Goal: Contribute content: Contribute content

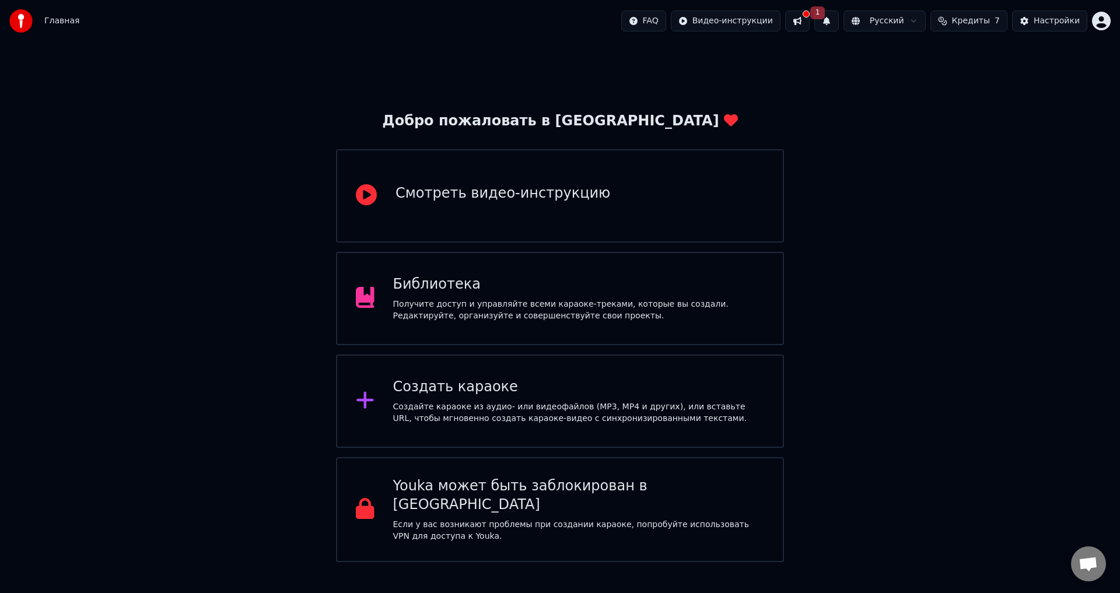
click at [461, 379] on div "Создать караоке" at bounding box center [579, 387] width 372 height 19
drag, startPoint x: 839, startPoint y: 19, endPoint x: 786, endPoint y: 90, distance: 88.4
click at [804, 107] on div "Главная FAQ Видео-инструкции 1 Русский Кредиты 7 Настройки Добро пожаловать в Y…" at bounding box center [560, 281] width 1120 height 562
click at [554, 336] on div "Библиотека Получите доступ и управляйте всеми караоке-треками, которые вы созда…" at bounding box center [560, 298] width 448 height 93
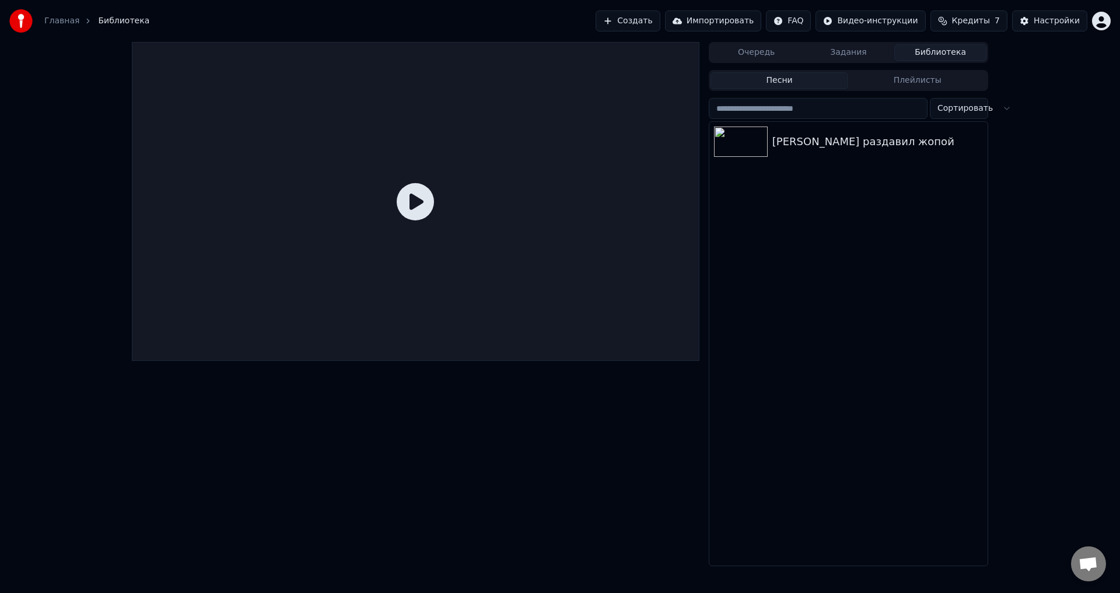
click at [418, 192] on icon at bounding box center [415, 201] width 37 height 37
click at [416, 195] on icon at bounding box center [415, 201] width 37 height 37
click at [782, 138] on div "[PERSON_NAME] раздавил жопой" at bounding box center [871, 142] width 199 height 16
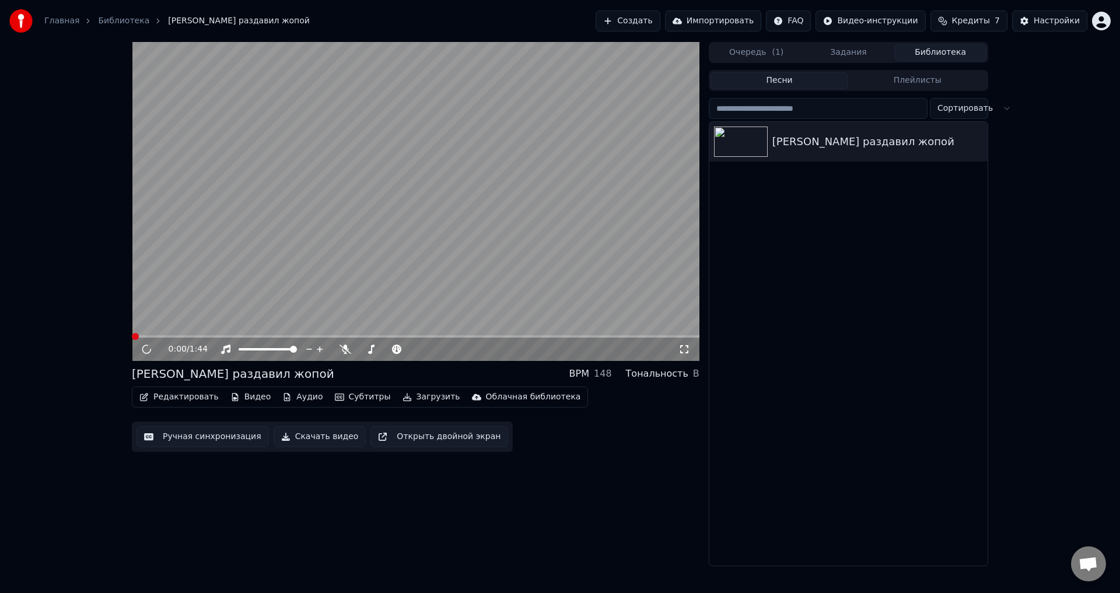
click at [244, 432] on button "Ручная синхронизация" at bounding box center [202, 436] width 132 height 21
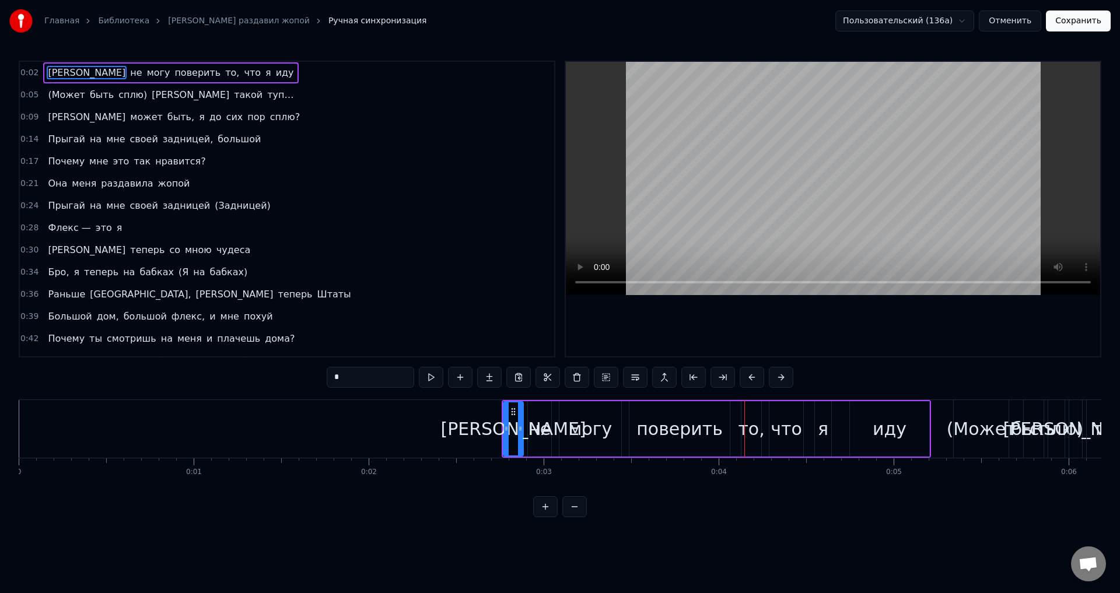
drag, startPoint x: 1024, startPoint y: 15, endPoint x: 1025, endPoint y: 22, distance: 7.2
click at [1024, 18] on button "Отменить" at bounding box center [1010, 20] width 62 height 21
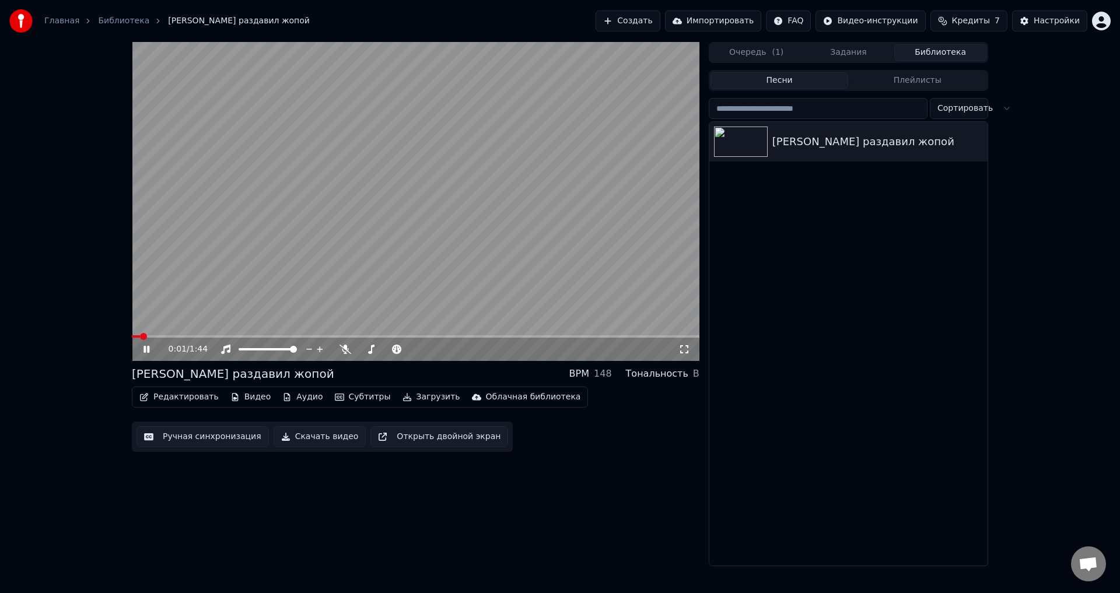
click at [241, 430] on button "Ручная синхронизация" at bounding box center [202, 436] width 132 height 21
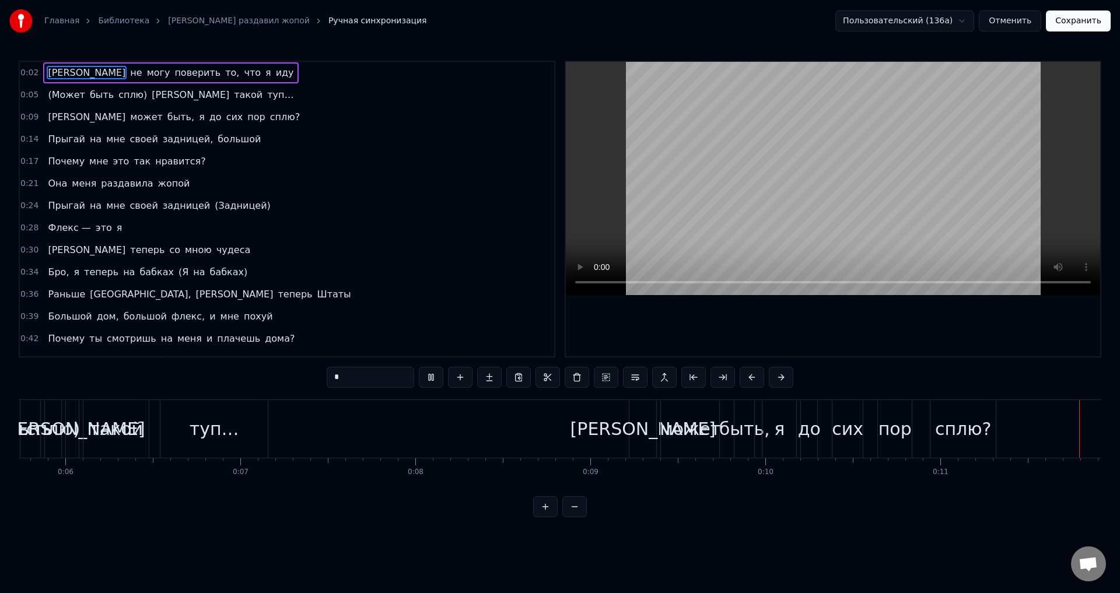
scroll to position [0, 2008]
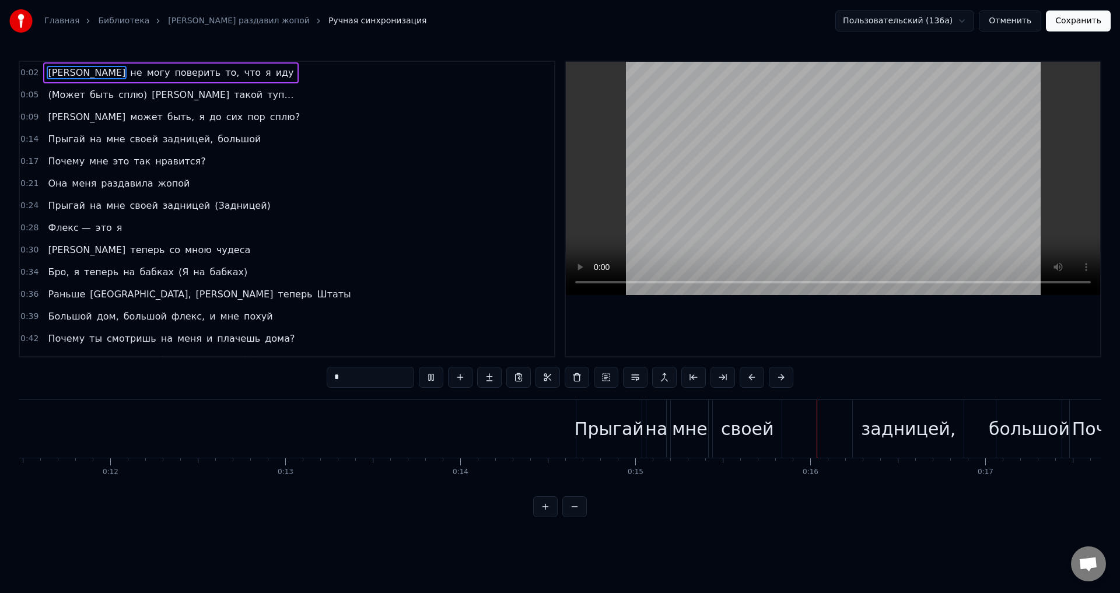
drag, startPoint x: 1071, startPoint y: 35, endPoint x: 1074, endPoint y: 29, distance: 6.5
click at [1071, 34] on div "Главная Библиотека Джус раздавил жопой Ручная синхронизация Пользовательский (1…" at bounding box center [560, 21] width 1120 height 42
click at [1075, 22] on button "Сохранить" at bounding box center [1078, 20] width 65 height 21
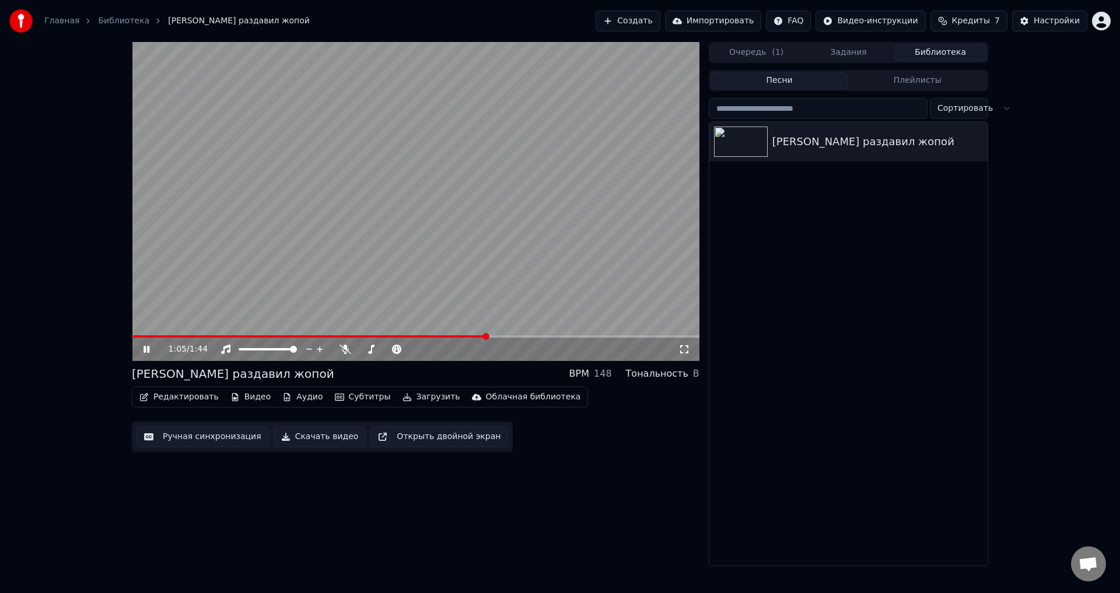
click at [472, 335] on span at bounding box center [309, 336] width 355 height 2
click at [442, 257] on video at bounding box center [416, 201] width 568 height 319
drag, startPoint x: 342, startPoint y: 261, endPoint x: 394, endPoint y: 271, distance: 53.0
click at [342, 261] on video at bounding box center [416, 201] width 568 height 319
drag, startPoint x: 279, startPoint y: 352, endPoint x: 244, endPoint y: 356, distance: 35.2
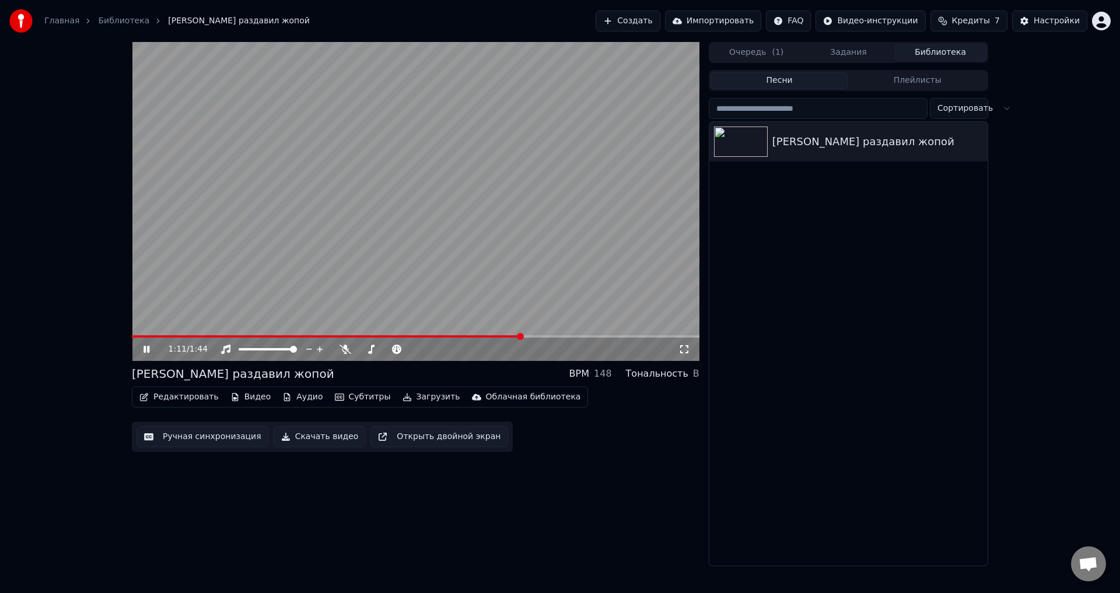
click at [244, 356] on div "1:11 / 1:44" at bounding box center [416, 349] width 568 height 23
click at [240, 350] on div at bounding box center [279, 350] width 94 height 12
drag, startPoint x: 282, startPoint y: 348, endPoint x: 271, endPoint y: 348, distance: 11.1
click at [267, 348] on div at bounding box center [279, 350] width 94 height 12
click at [297, 346] on span at bounding box center [293, 349] width 7 height 7
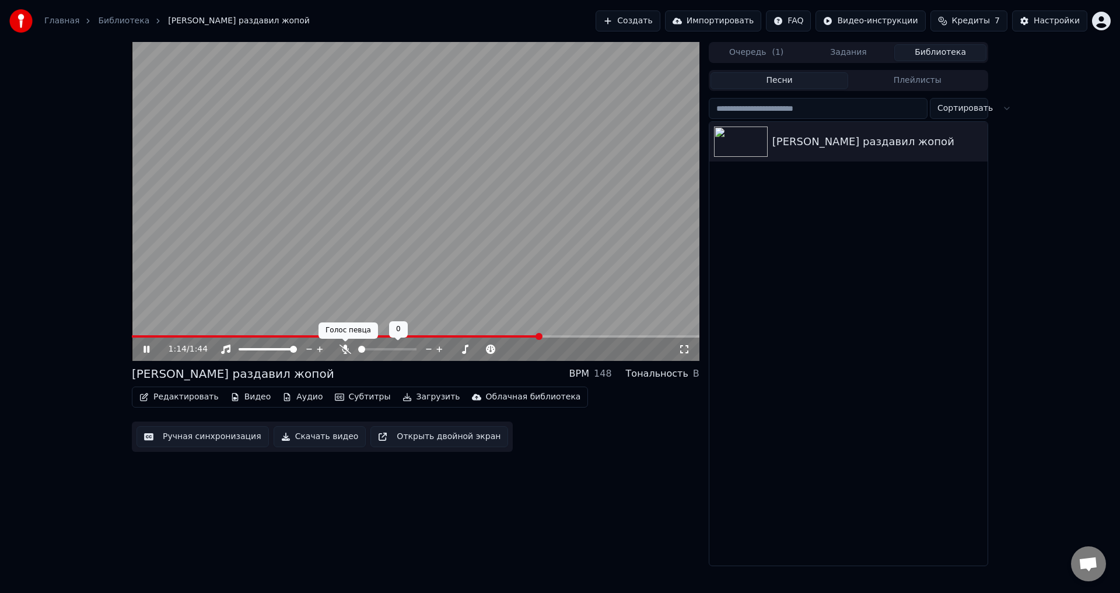
click at [344, 343] on span at bounding box center [345, 342] width 6 height 6
click at [346, 349] on icon at bounding box center [345, 349] width 12 height 9
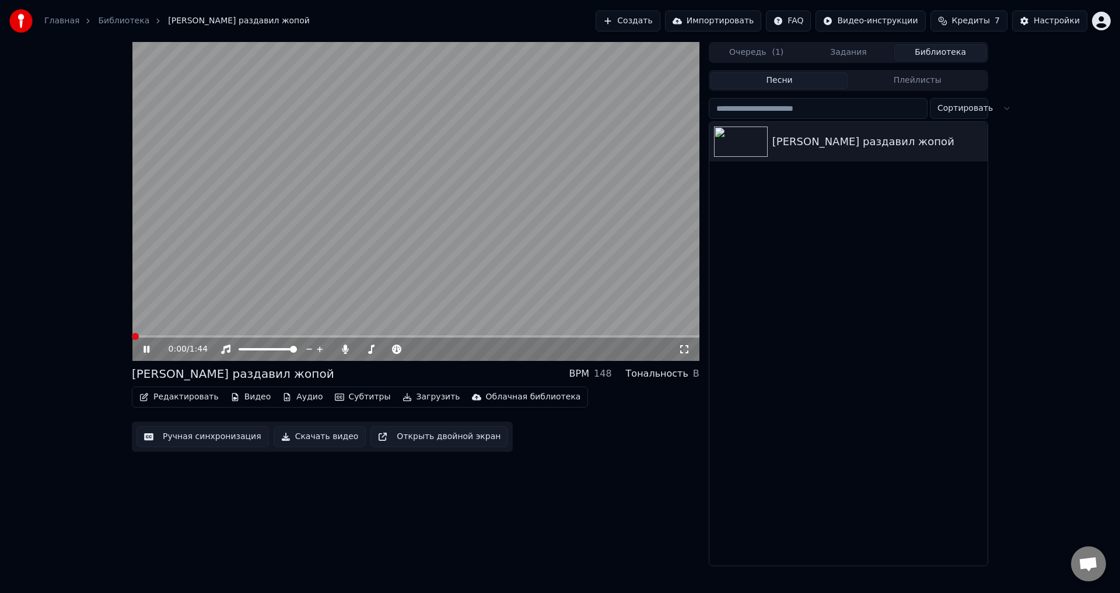
click at [132, 335] on span at bounding box center [132, 336] width 0 height 2
click at [589, 439] on div "Редактировать Видео Аудио Субтитры Загрузить Облачная библиотека Ручная синхрон…" at bounding box center [416, 419] width 568 height 65
click at [358, 351] on span at bounding box center [358, 349] width 0 height 2
drag, startPoint x: 590, startPoint y: 478, endPoint x: 581, endPoint y: 474, distance: 10.2
click at [589, 478] on div "1:04 / 1:44 [PERSON_NAME] раздавил жопой BPM 148 Тональность B Редактировать Ви…" at bounding box center [416, 304] width 568 height 524
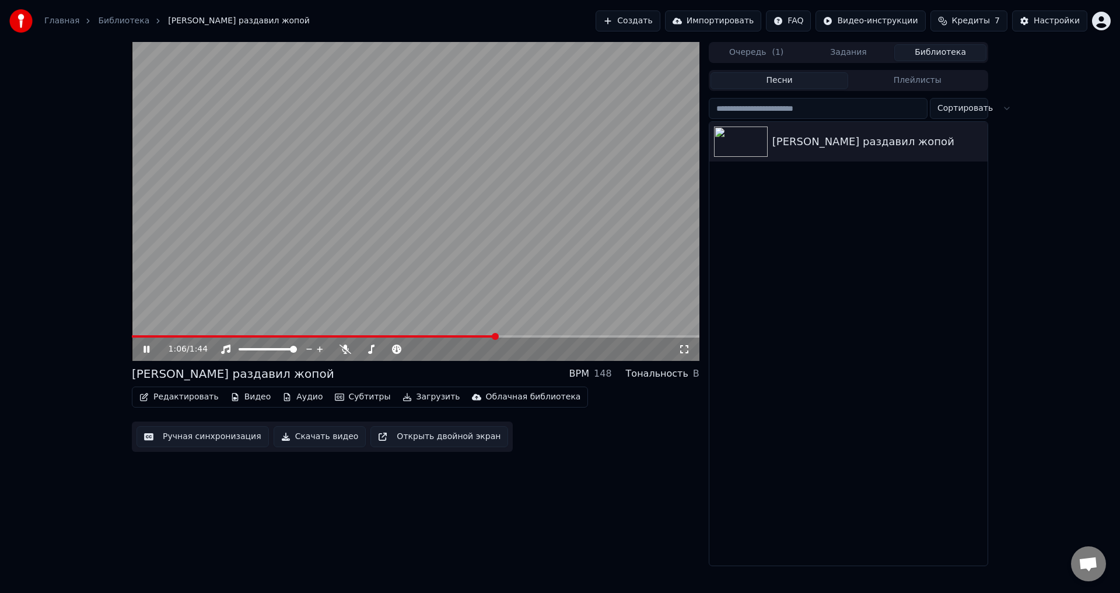
click at [484, 484] on div "1:06 / 1:44 [PERSON_NAME] раздавил жопой BPM 148 Тональность B Редактировать Ви…" at bounding box center [416, 304] width 568 height 524
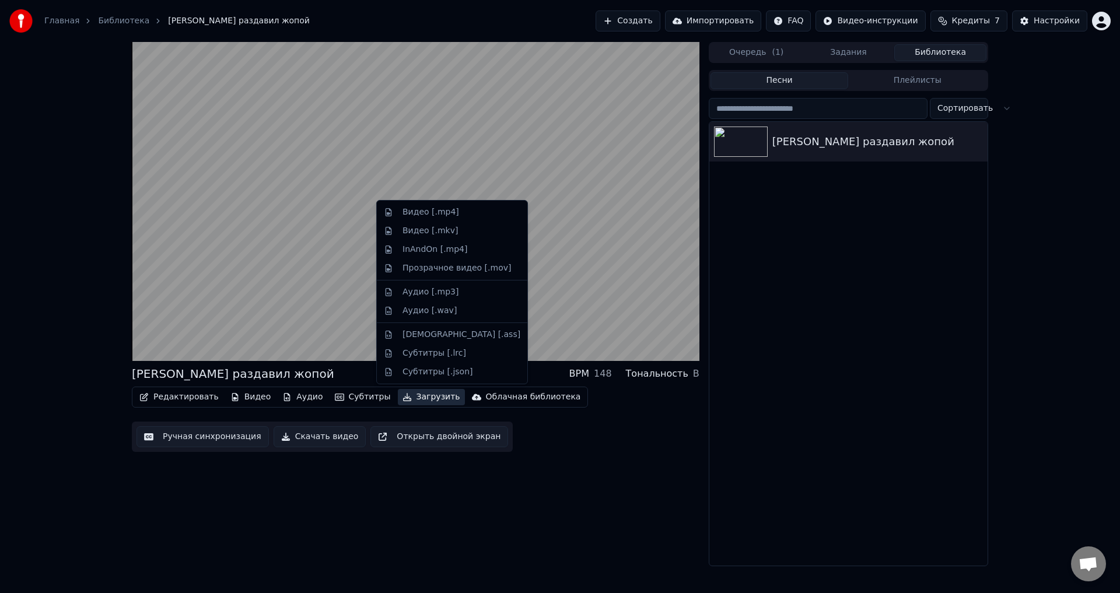
click at [414, 398] on button "Загрузить" at bounding box center [431, 397] width 67 height 16
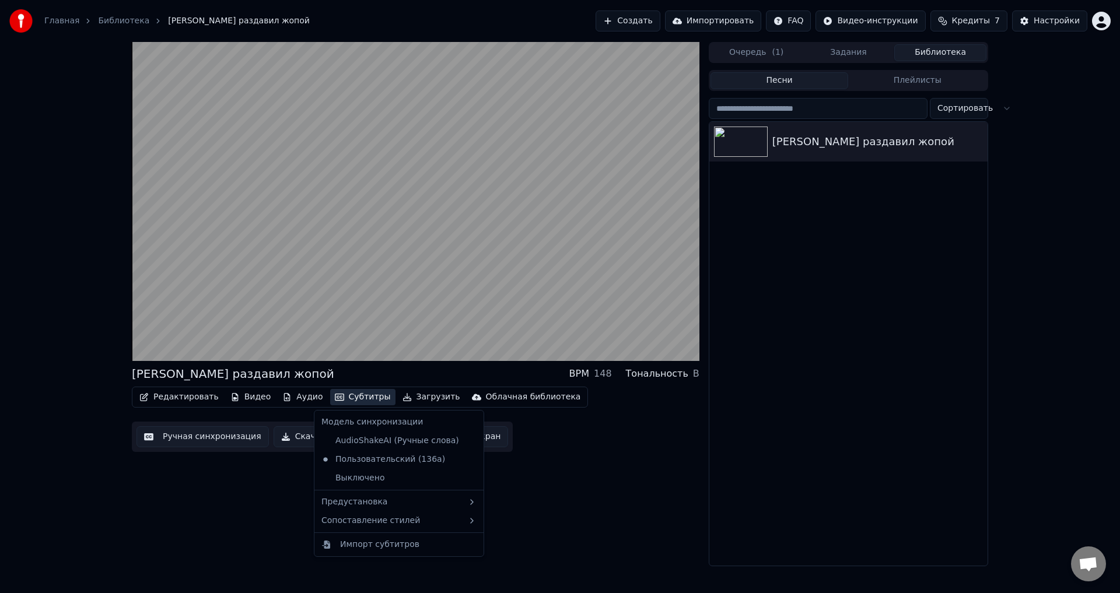
drag, startPoint x: 586, startPoint y: 530, endPoint x: 579, endPoint y: 530, distance: 6.4
click at [584, 530] on div "[PERSON_NAME] раздавил жопой BPM 148 Тональность B Редактировать Видео Аудио Су…" at bounding box center [416, 304] width 568 height 524
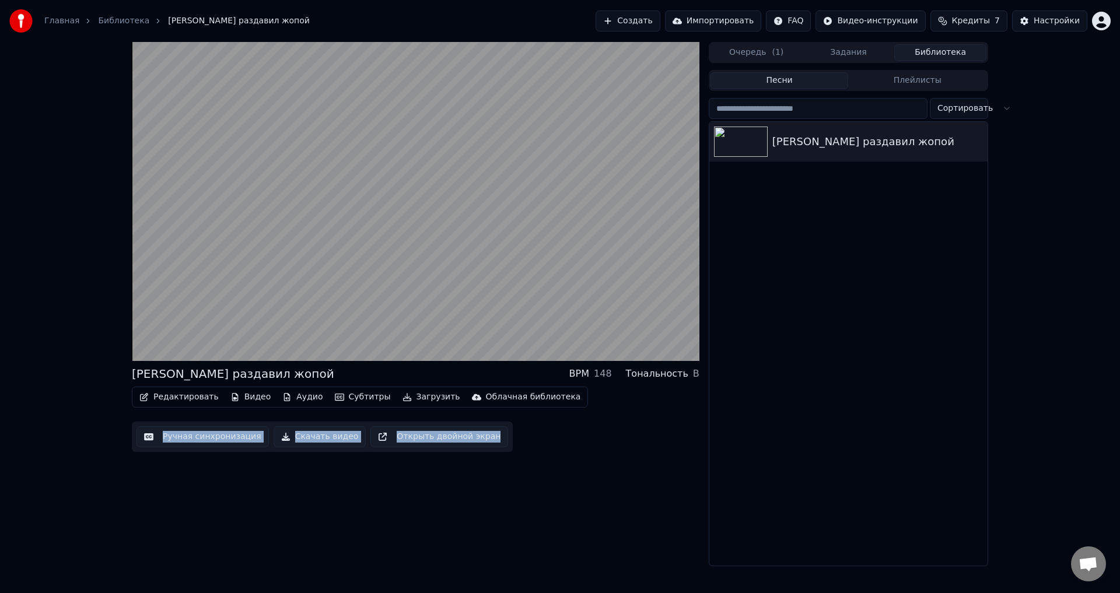
click at [321, 439] on button "Скачать видео" at bounding box center [320, 436] width 93 height 21
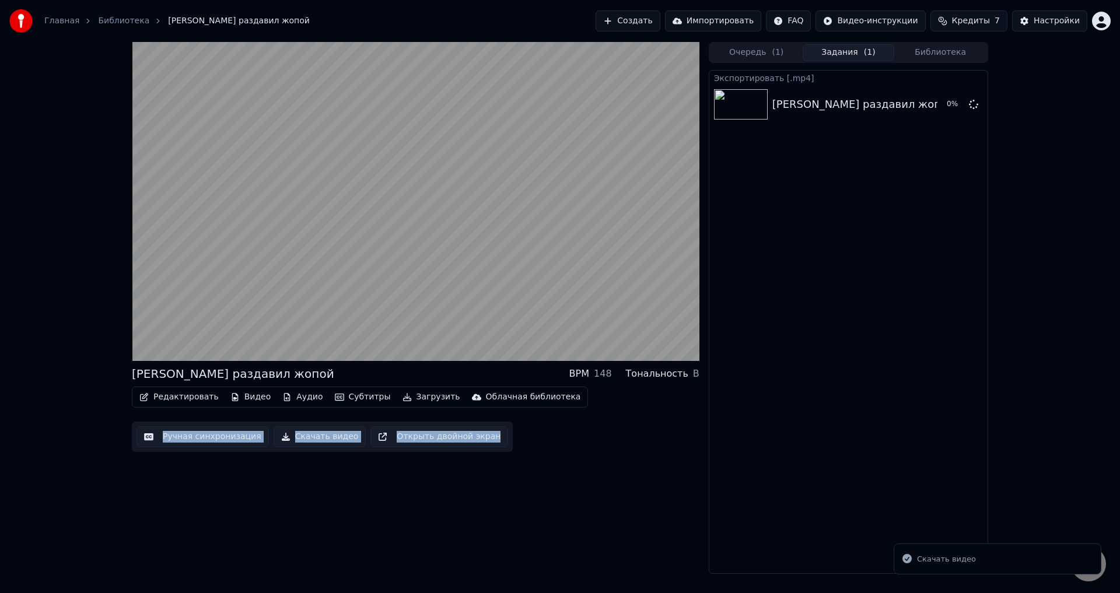
click at [376, 524] on div "[PERSON_NAME] раздавил жопой BPM 148 Тональность B Редактировать Видео Аудио Су…" at bounding box center [416, 308] width 568 height 532
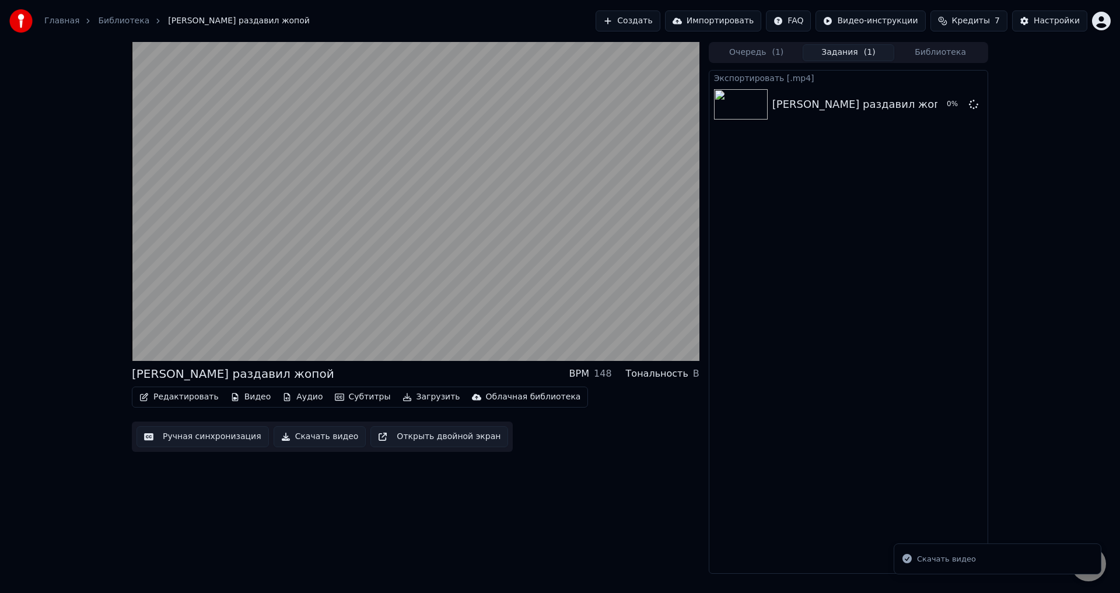
click at [1112, 166] on div "[PERSON_NAME] раздавил жопой BPM 148 Тональность B Редактировать Видео Аудио Су…" at bounding box center [560, 308] width 1120 height 532
click at [311, 436] on button "Скачать видео" at bounding box center [320, 436] width 93 height 21
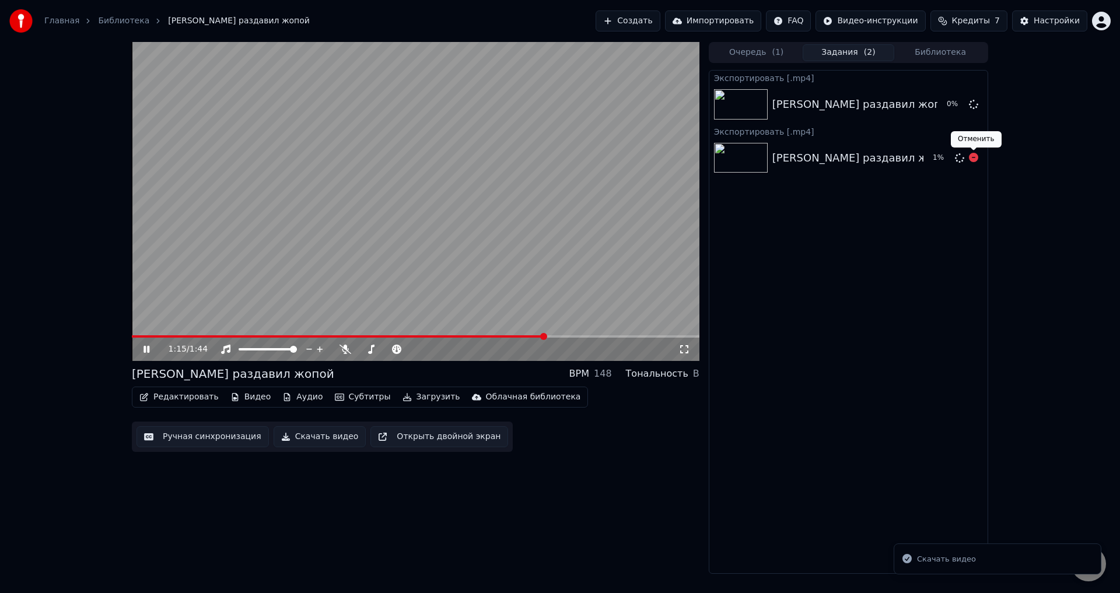
click at [975, 157] on icon at bounding box center [973, 157] width 9 height 9
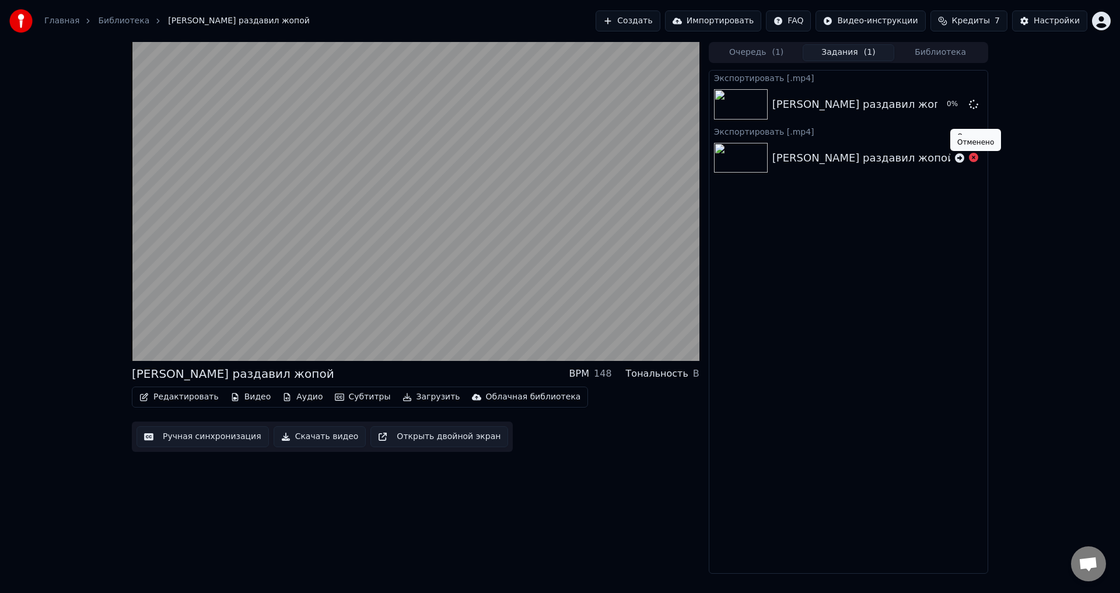
click at [975, 157] on icon at bounding box center [973, 157] width 9 height 9
click at [1096, 219] on div "[PERSON_NAME] раздавил жопой BPM 148 Тональность B Редактировать Видео Аудио Су…" at bounding box center [560, 308] width 1120 height 532
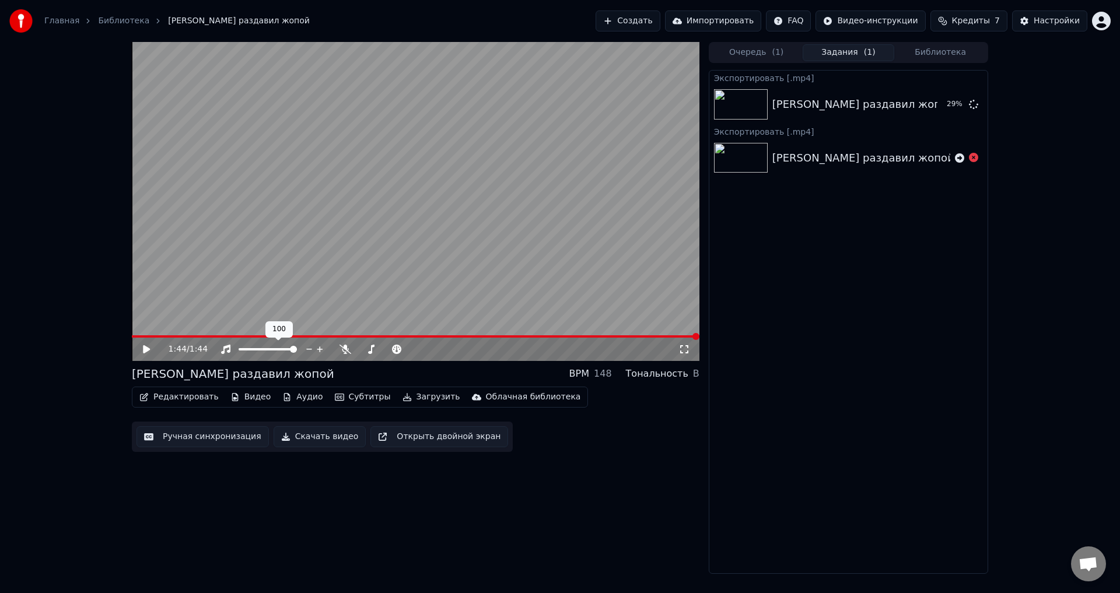
click at [287, 353] on div at bounding box center [279, 350] width 94 height 12
click at [148, 353] on icon at bounding box center [154, 349] width 27 height 9
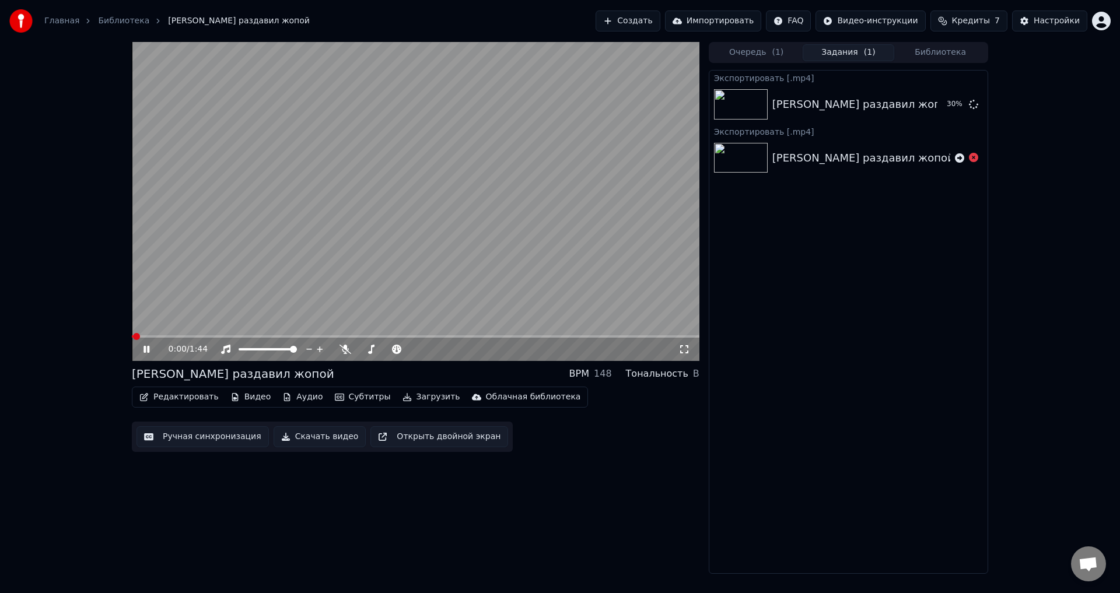
click at [147, 352] on icon at bounding box center [154, 349] width 27 height 9
click at [132, 340] on span at bounding box center [135, 336] width 7 height 7
click at [274, 227] on video at bounding box center [416, 201] width 568 height 319
click at [927, 106] on button "Показать" at bounding box center [934, 104] width 60 height 21
click at [142, 351] on div "0:20 / 1:44" at bounding box center [415, 350] width 558 height 12
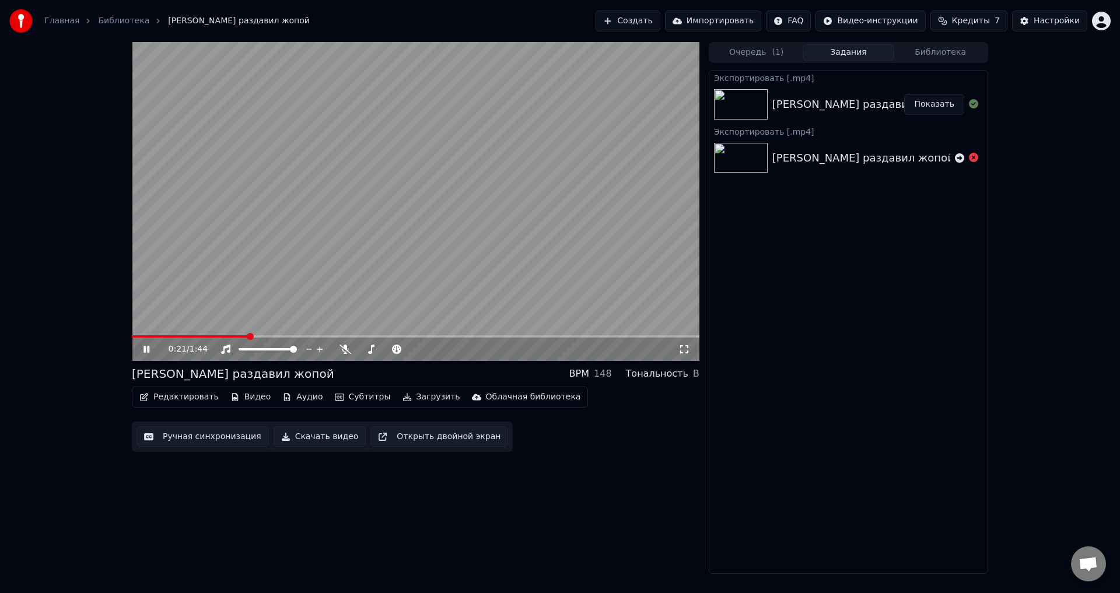
click at [148, 353] on icon at bounding box center [154, 349] width 27 height 9
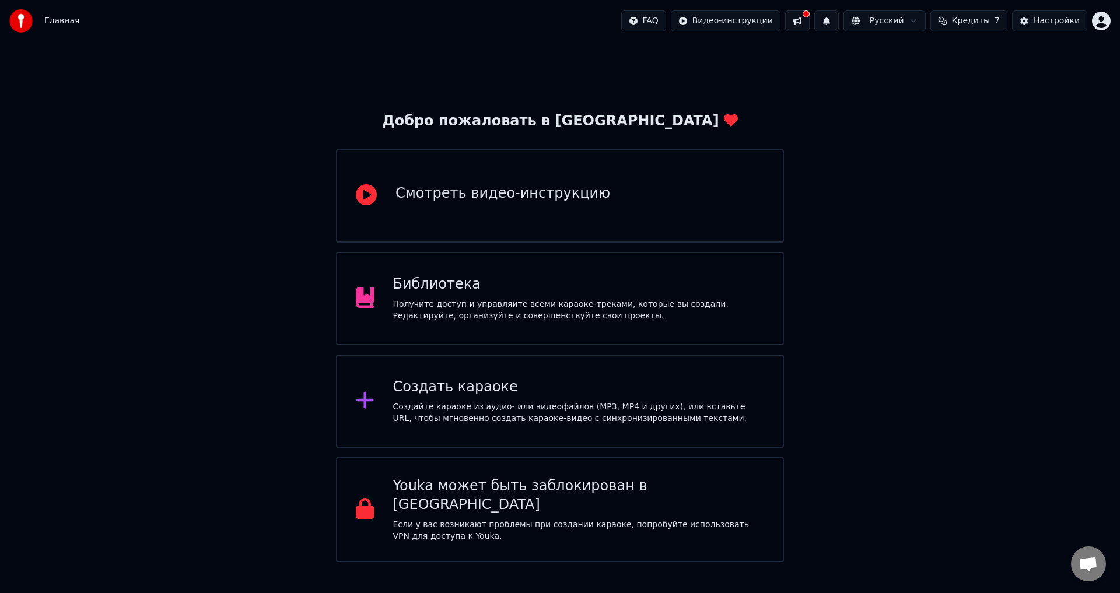
click at [568, 274] on div "Библиотека Получите доступ и управляйте всеми караоке-треками, которые вы созда…" at bounding box center [560, 298] width 448 height 93
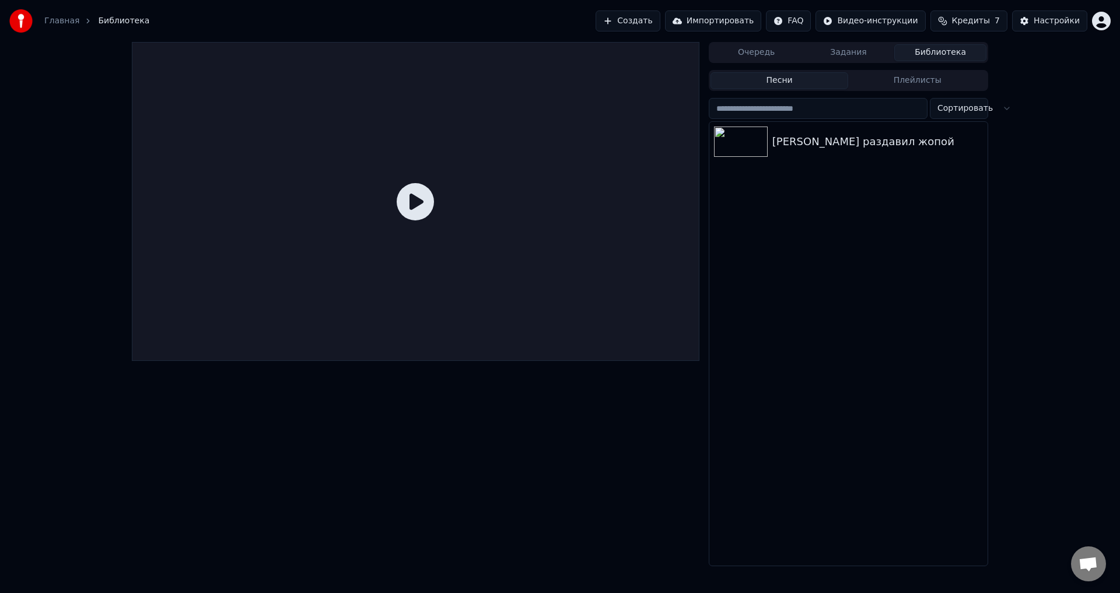
click at [419, 208] on icon at bounding box center [415, 201] width 37 height 37
click at [425, 200] on icon at bounding box center [415, 201] width 37 height 37
click at [737, 133] on img at bounding box center [741, 142] width 54 height 30
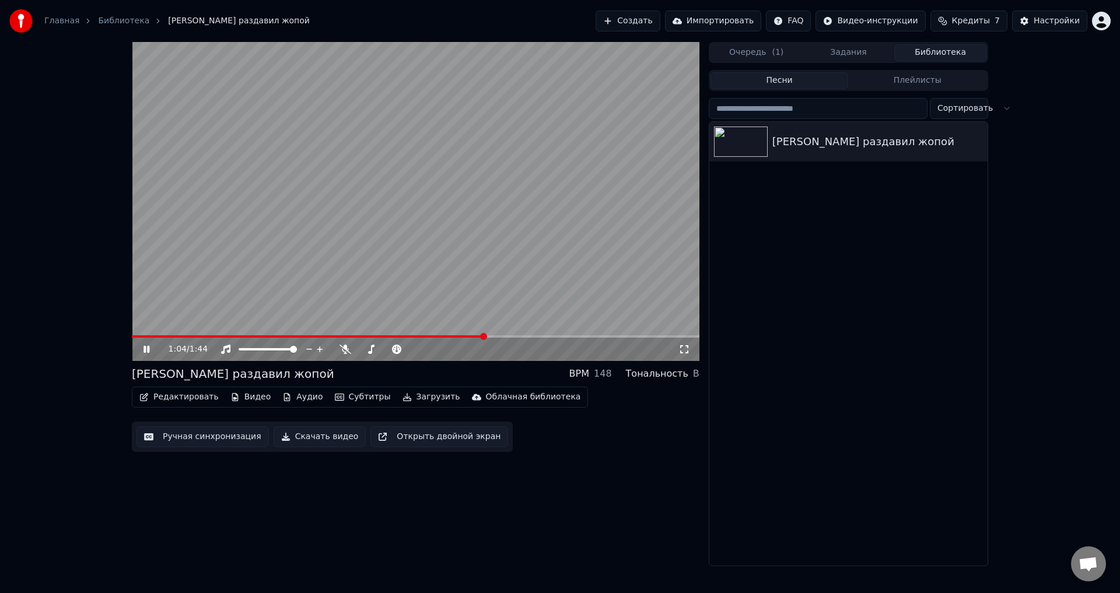
click at [143, 348] on icon at bounding box center [154, 349] width 27 height 9
drag, startPoint x: 159, startPoint y: 334, endPoint x: 174, endPoint y: 368, distance: 37.3
click at [1, 398] on div "1:04 / 1:44 Джус раздавил жопой BPM 148 Тональность B Редактировать Видео Аудио…" at bounding box center [560, 304] width 1120 height 524
drag, startPoint x: 210, startPoint y: 335, endPoint x: 141, endPoint y: 338, distance: 69.5
click at [141, 338] on div "1:04 / 1:44" at bounding box center [416, 201] width 568 height 319
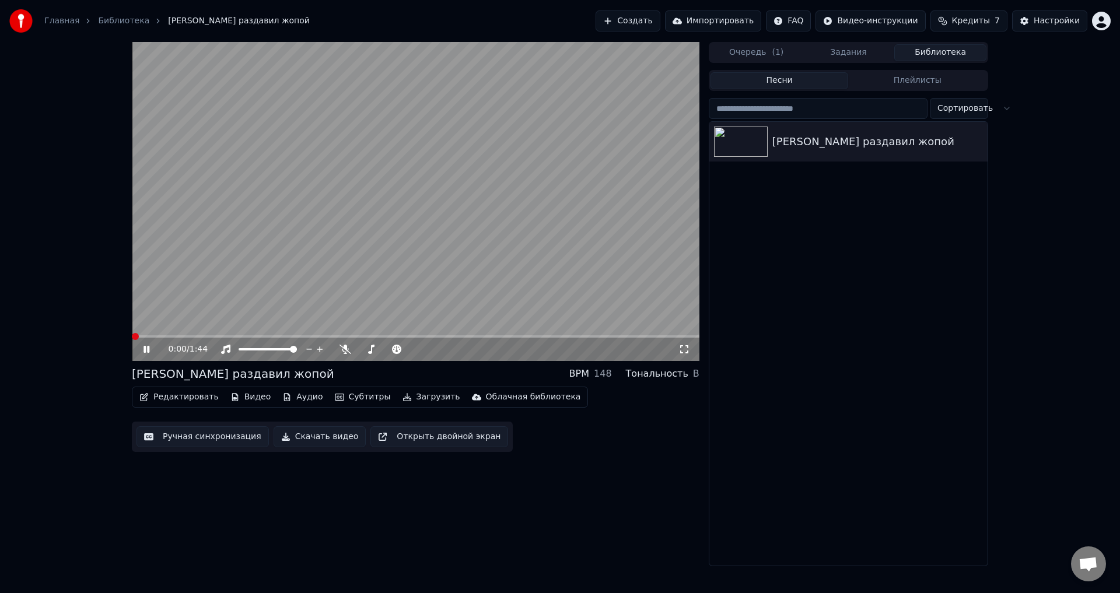
click at [132, 338] on span at bounding box center [132, 336] width 0 height 2
drag, startPoint x: 265, startPoint y: 334, endPoint x: 258, endPoint y: 337, distance: 7.8
click at [261, 335] on video at bounding box center [416, 201] width 568 height 319
click at [257, 339] on div "0:35 / 1:44" at bounding box center [416, 349] width 568 height 23
click at [257, 331] on video at bounding box center [416, 201] width 568 height 319
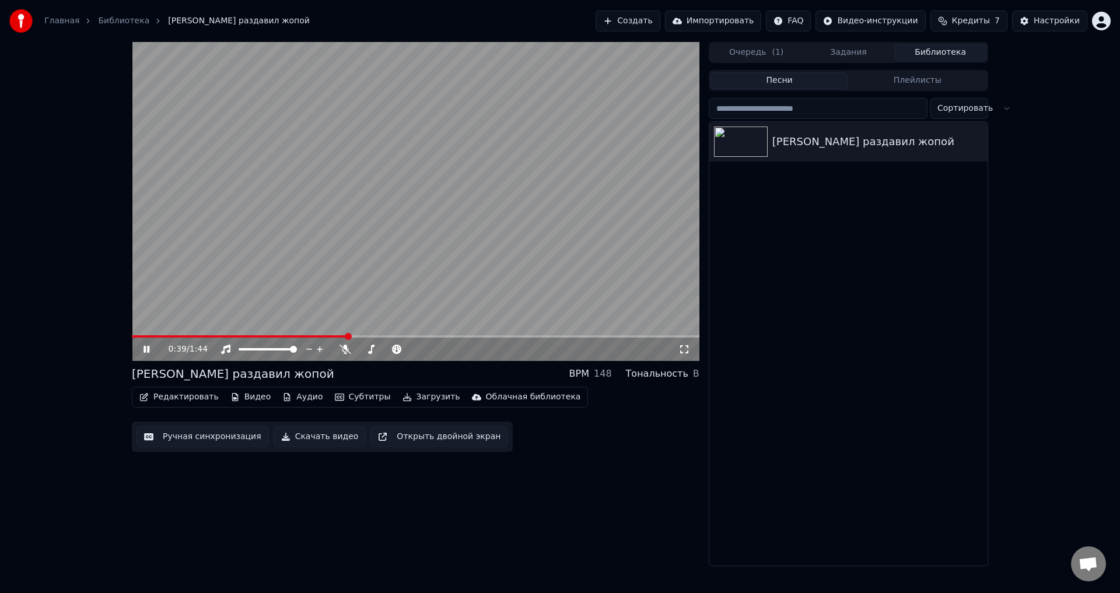
click at [185, 395] on button "Редактировать" at bounding box center [179, 397] width 89 height 16
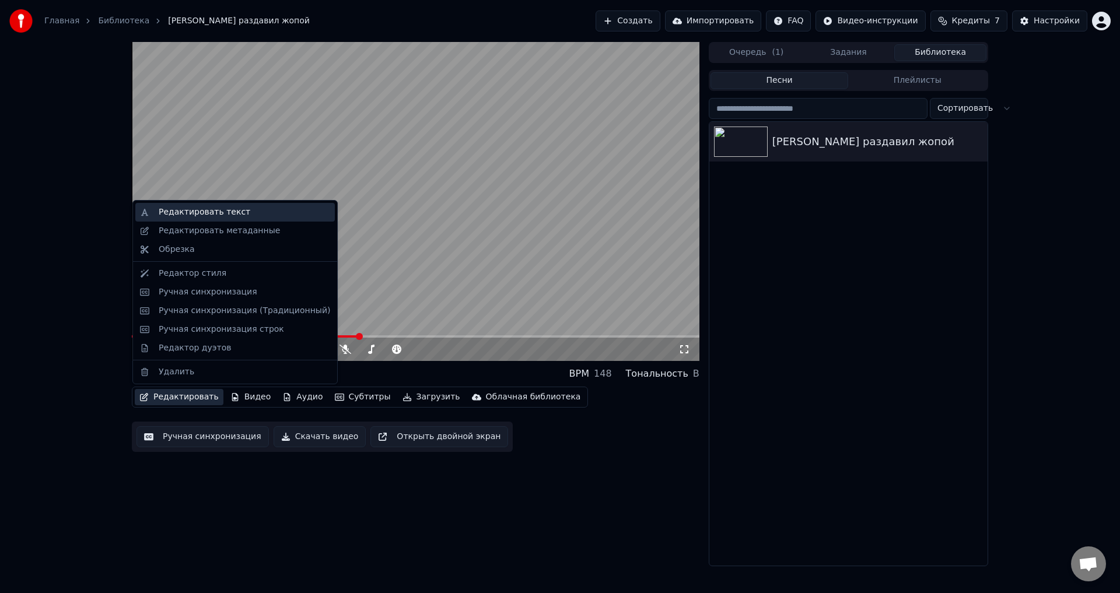
click at [246, 208] on div "Редактировать текст" at bounding box center [244, 212] width 171 height 12
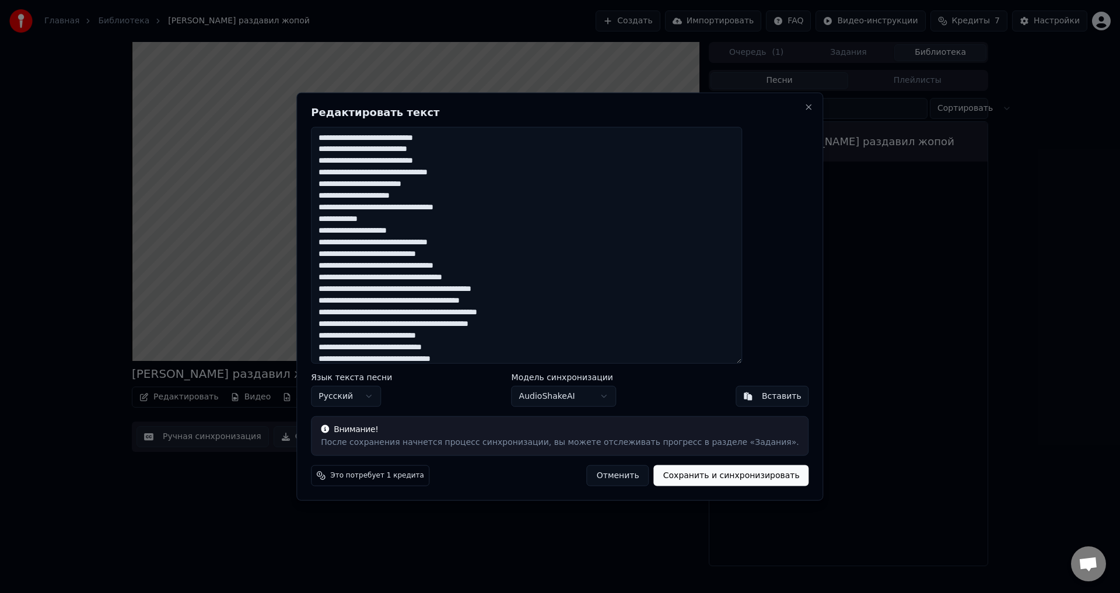
click at [366, 195] on textarea "**********" at bounding box center [526, 245] width 431 height 237
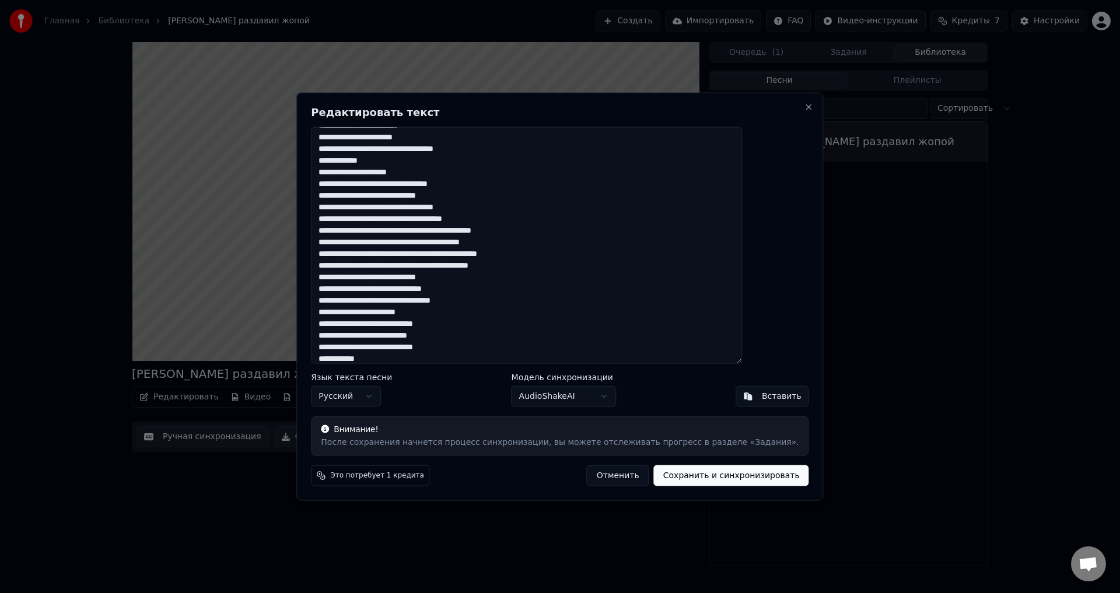
scroll to position [111, 0]
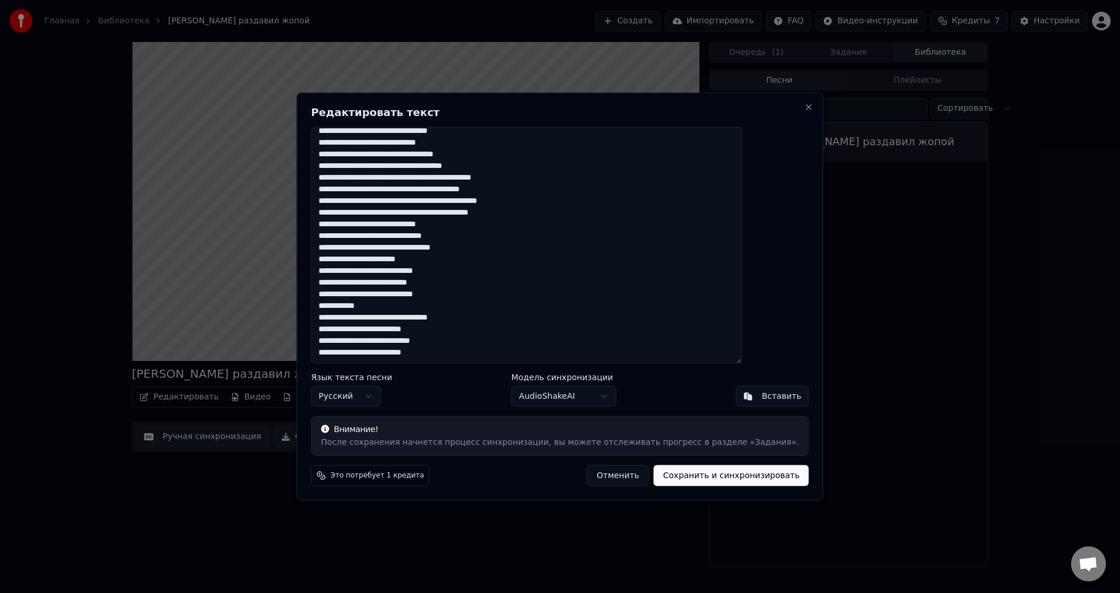
drag, startPoint x: 366, startPoint y: 339, endPoint x: 345, endPoint y: 343, distance: 21.9
click at [345, 343] on textarea "**********" at bounding box center [526, 245] width 431 height 237
click at [461, 341] on textarea "**********" at bounding box center [526, 245] width 431 height 237
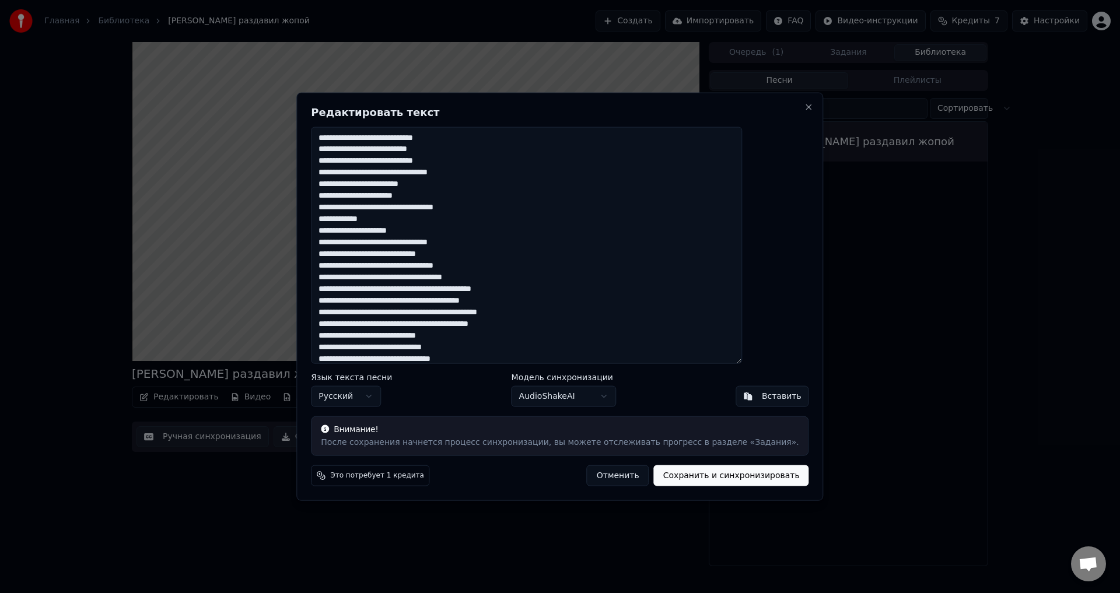
drag, startPoint x: 432, startPoint y: 197, endPoint x: 442, endPoint y: 198, distance: 10.6
click at [432, 196] on textarea "**********" at bounding box center [526, 245] width 431 height 237
type textarea "**********"
click at [720, 474] on button "Сохранить и синхронизировать" at bounding box center [731, 475] width 155 height 21
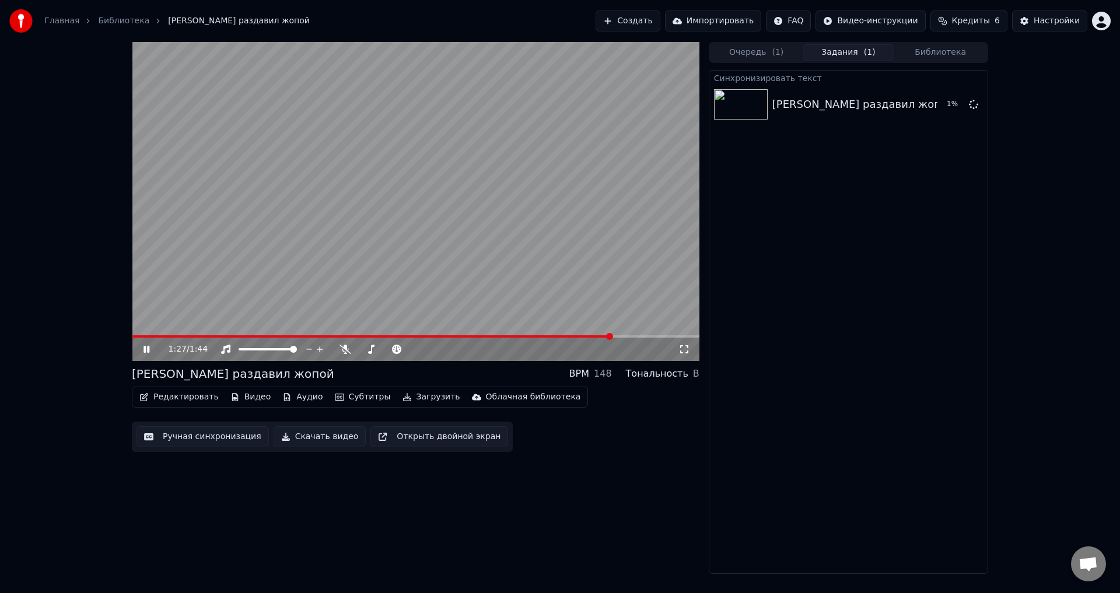
click at [183, 331] on video at bounding box center [416, 201] width 568 height 319
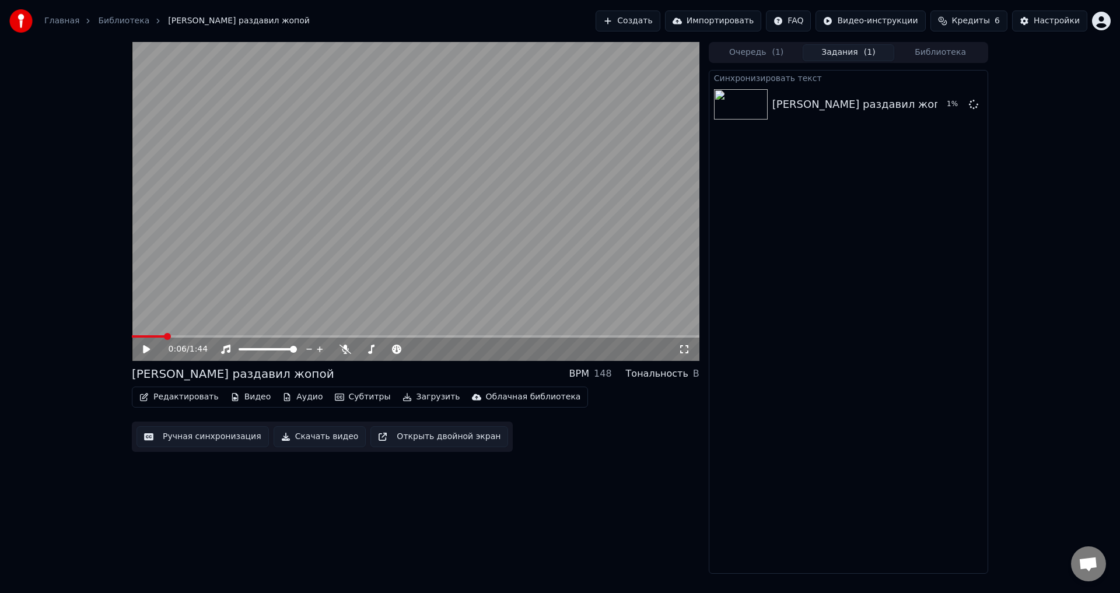
click at [132, 335] on span at bounding box center [148, 336] width 33 height 2
click at [244, 230] on video at bounding box center [416, 201] width 568 height 319
click at [149, 351] on icon at bounding box center [146, 349] width 6 height 7
click at [143, 345] on div "0:31 / 1:44" at bounding box center [415, 350] width 558 height 12
click at [141, 348] on div "0:32 / 1:44" at bounding box center [415, 350] width 558 height 12
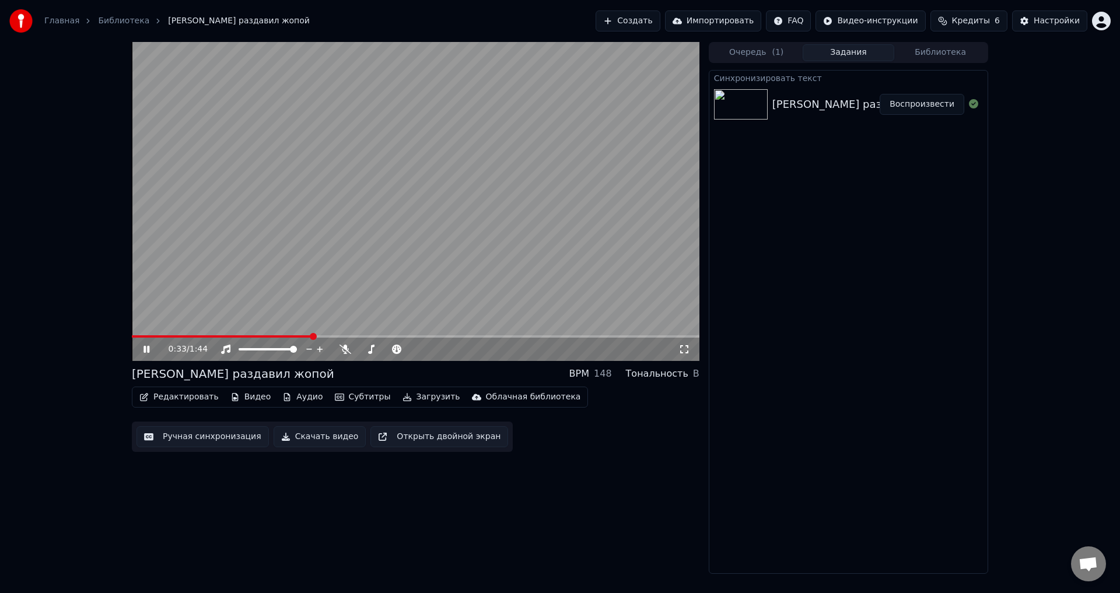
click at [148, 346] on icon at bounding box center [154, 349] width 27 height 9
click at [143, 334] on video at bounding box center [416, 201] width 568 height 319
click at [150, 334] on video at bounding box center [416, 201] width 568 height 319
click at [156, 334] on video at bounding box center [416, 201] width 568 height 319
click at [164, 335] on span at bounding box center [148, 336] width 33 height 2
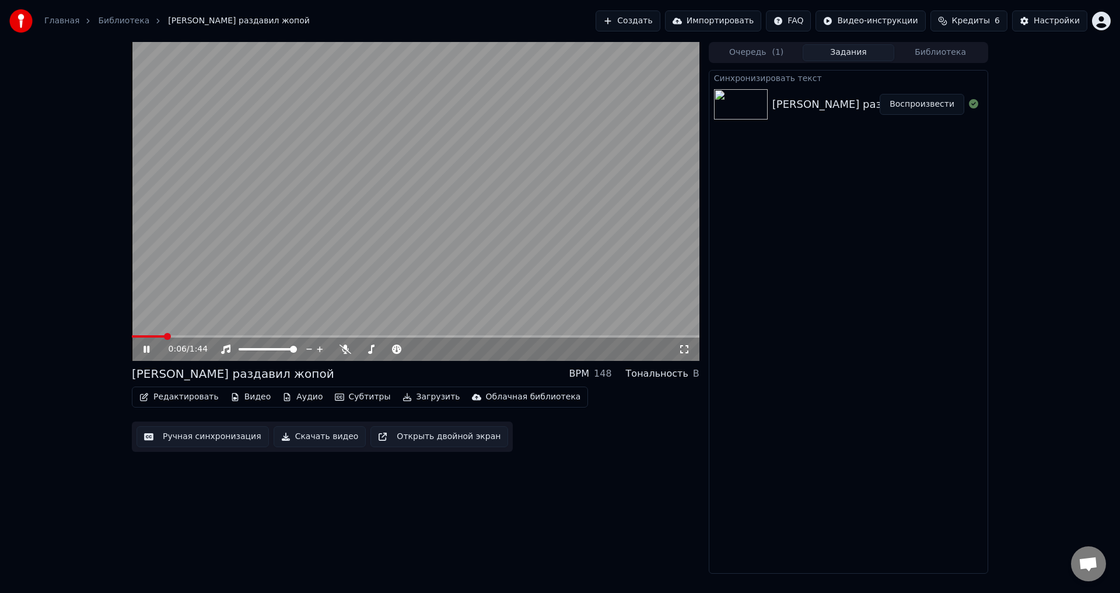
click at [150, 348] on icon at bounding box center [154, 349] width 27 height 9
click at [306, 219] on video at bounding box center [416, 201] width 568 height 319
click at [316, 240] on video at bounding box center [416, 201] width 568 height 319
click at [193, 335] on div "0:19 / 1:44" at bounding box center [416, 201] width 568 height 319
click at [132, 335] on span at bounding box center [132, 336] width 0 height 2
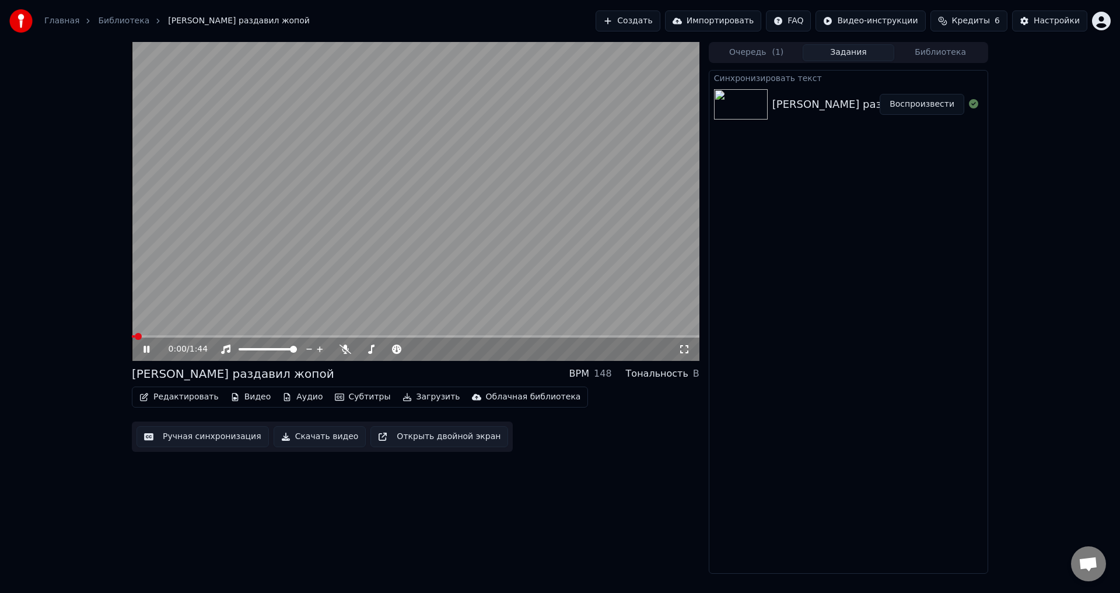
click at [153, 349] on icon at bounding box center [154, 349] width 27 height 9
click at [132, 340] on span at bounding box center [135, 336] width 7 height 7
click at [251, 348] on span at bounding box center [245, 349] width 13 height 2
click at [150, 348] on icon at bounding box center [154, 349] width 27 height 9
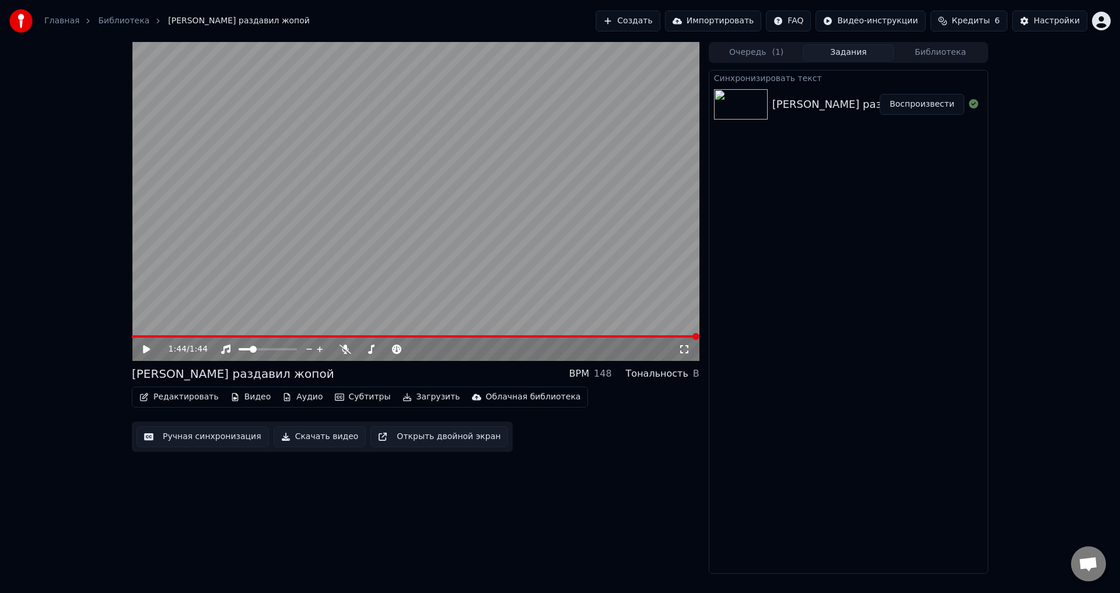
click at [404, 394] on button "Загрузить" at bounding box center [431, 397] width 67 height 16
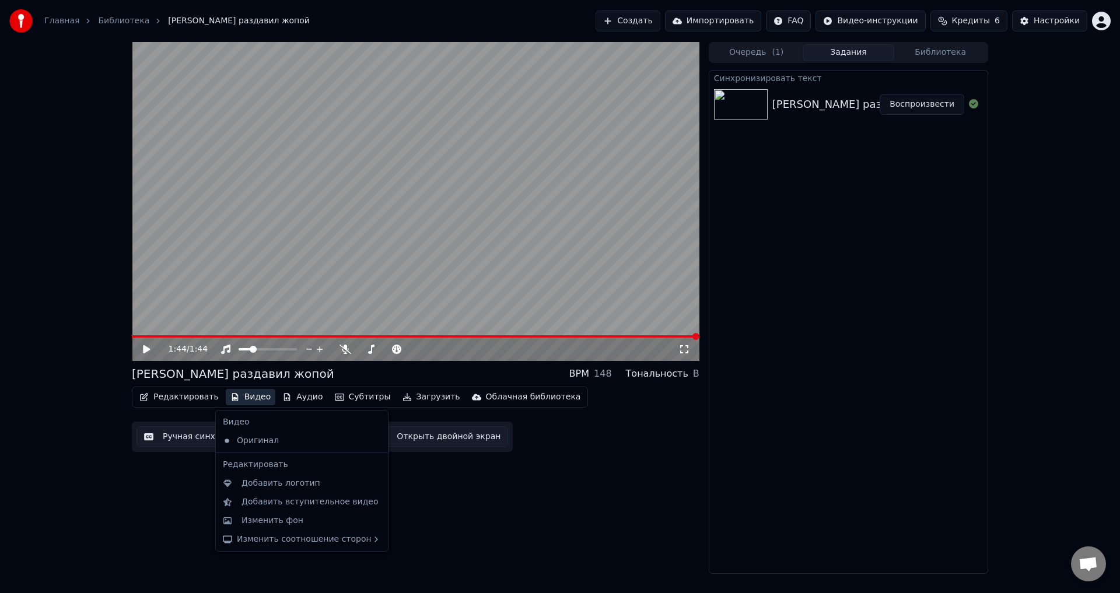
click at [258, 398] on button "Видео" at bounding box center [251, 397] width 50 height 16
click at [241, 394] on button "Видео" at bounding box center [251, 397] width 50 height 16
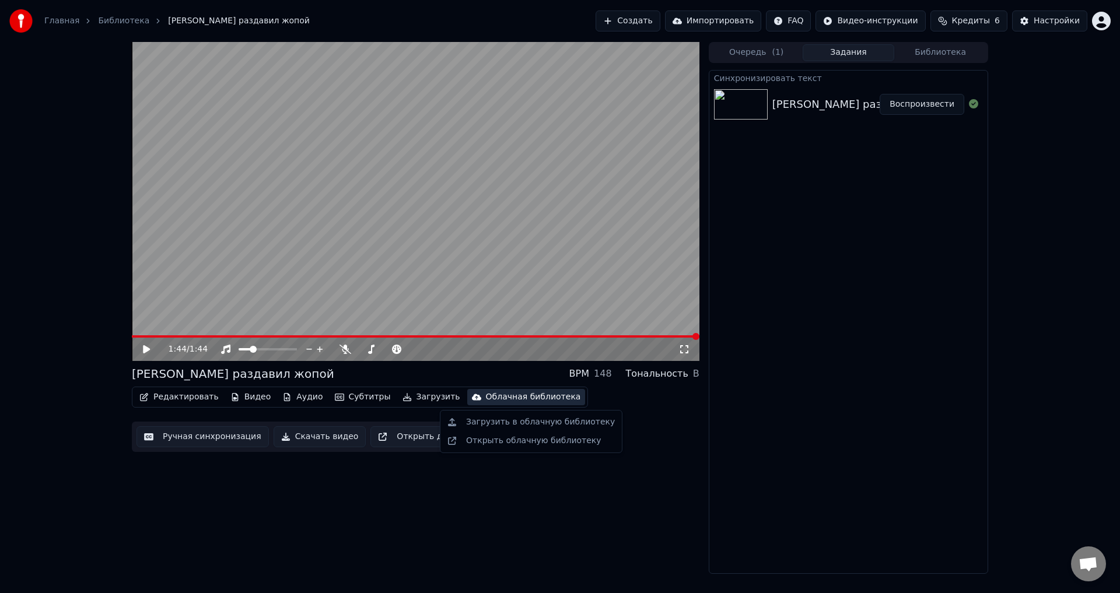
click at [614, 463] on div "1:44 / 1:44 Джус раздавил жопой BPM 148 Тональность B Редактировать Видео Аудио…" at bounding box center [416, 308] width 568 height 532
click at [427, 395] on button "Загрузить" at bounding box center [431, 397] width 67 height 16
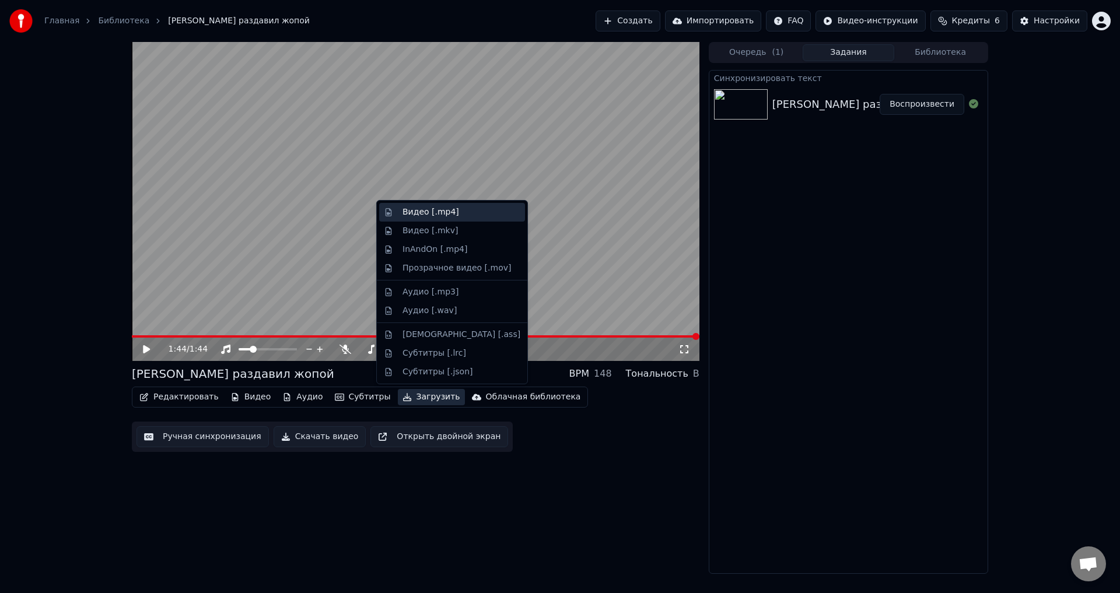
click at [445, 213] on div "Видео [.mp4]" at bounding box center [430, 212] width 57 height 12
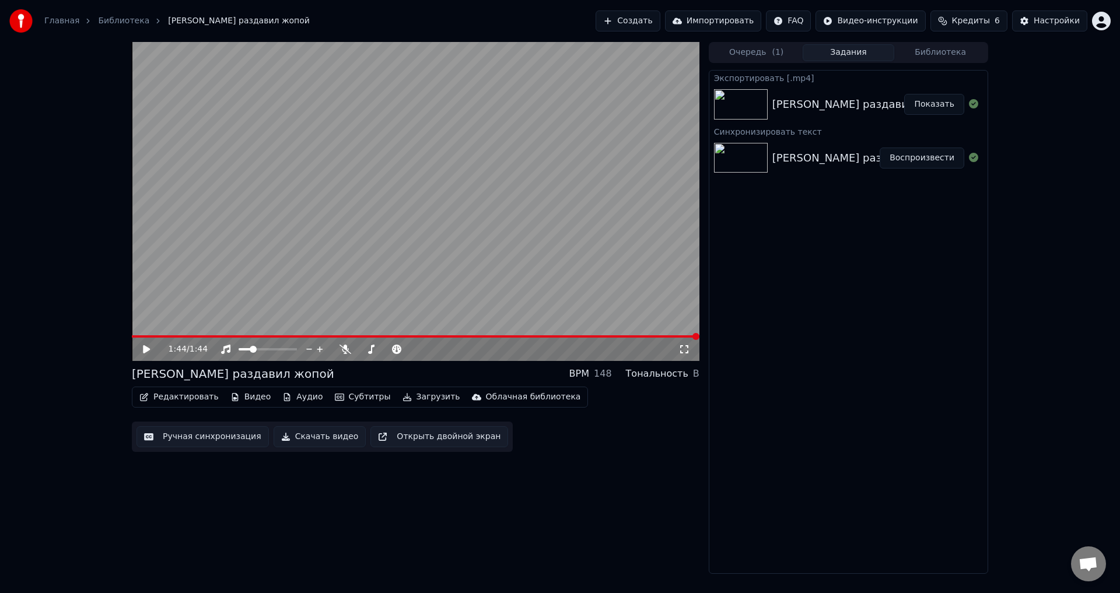
click at [1054, 264] on div "1:44 / 1:44 Джус раздавил жопой BPM 148 Тональность B Редактировать Видео Аудио…" at bounding box center [560, 308] width 1120 height 532
click at [930, 106] on button "Показать" at bounding box center [934, 104] width 60 height 21
